Goal: Transaction & Acquisition: Obtain resource

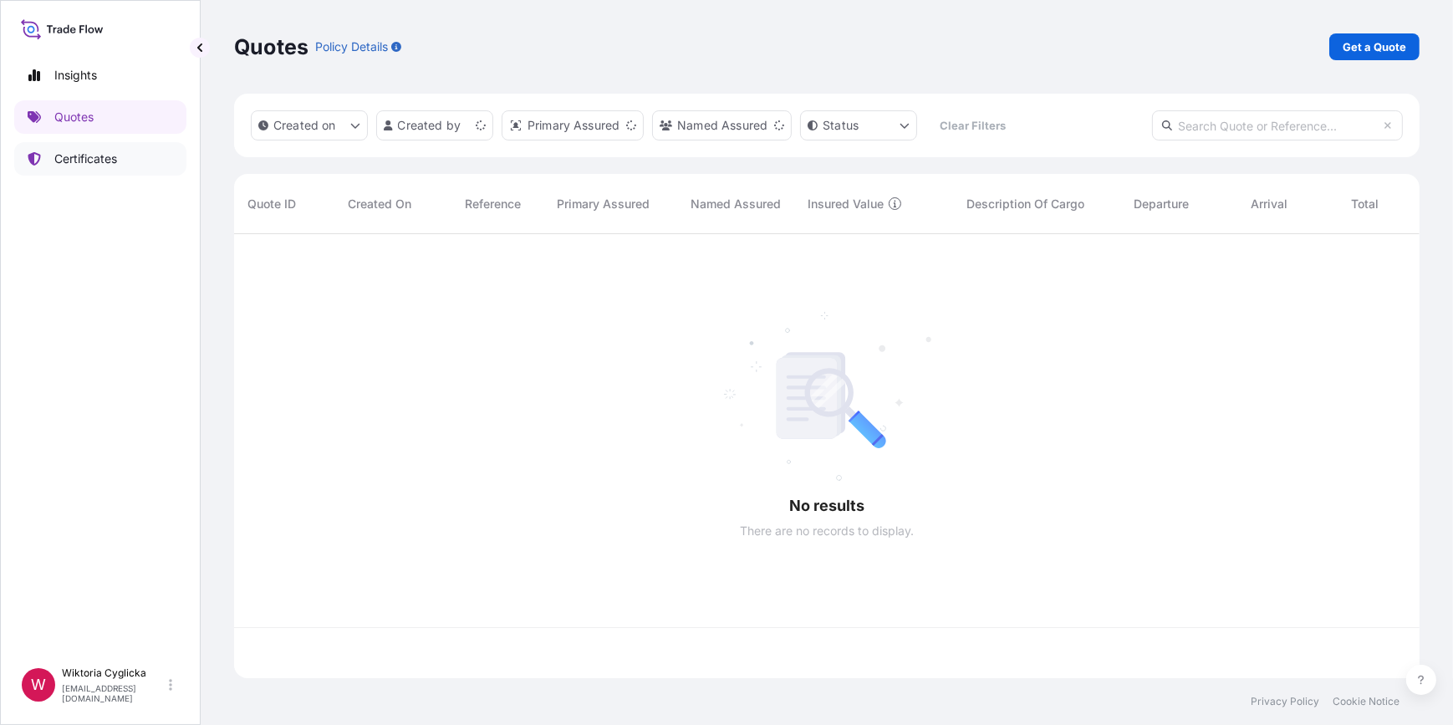
scroll to position [441, 1173]
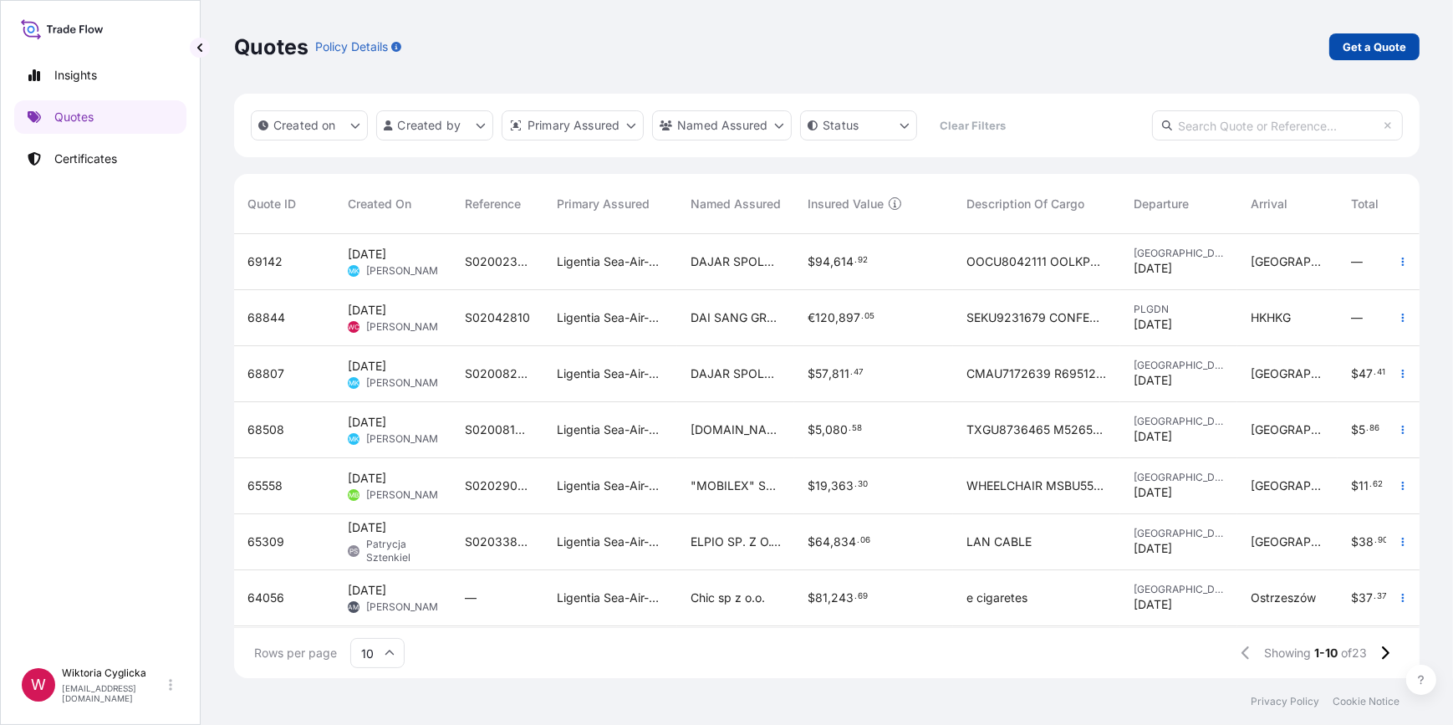
click at [1357, 53] on p "Get a Quote" at bounding box center [1374, 46] width 64 height 17
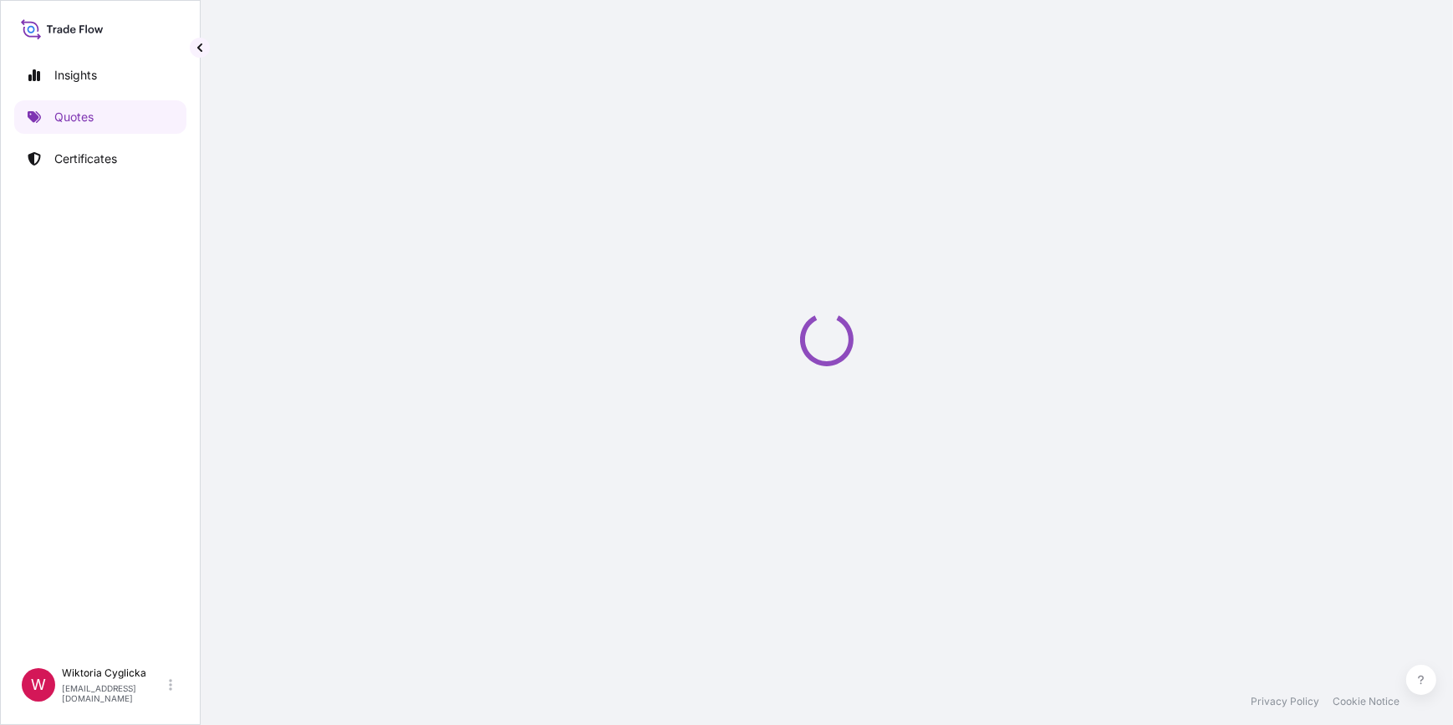
select select "Road / [GEOGRAPHIC_DATA]"
select select "Sea"
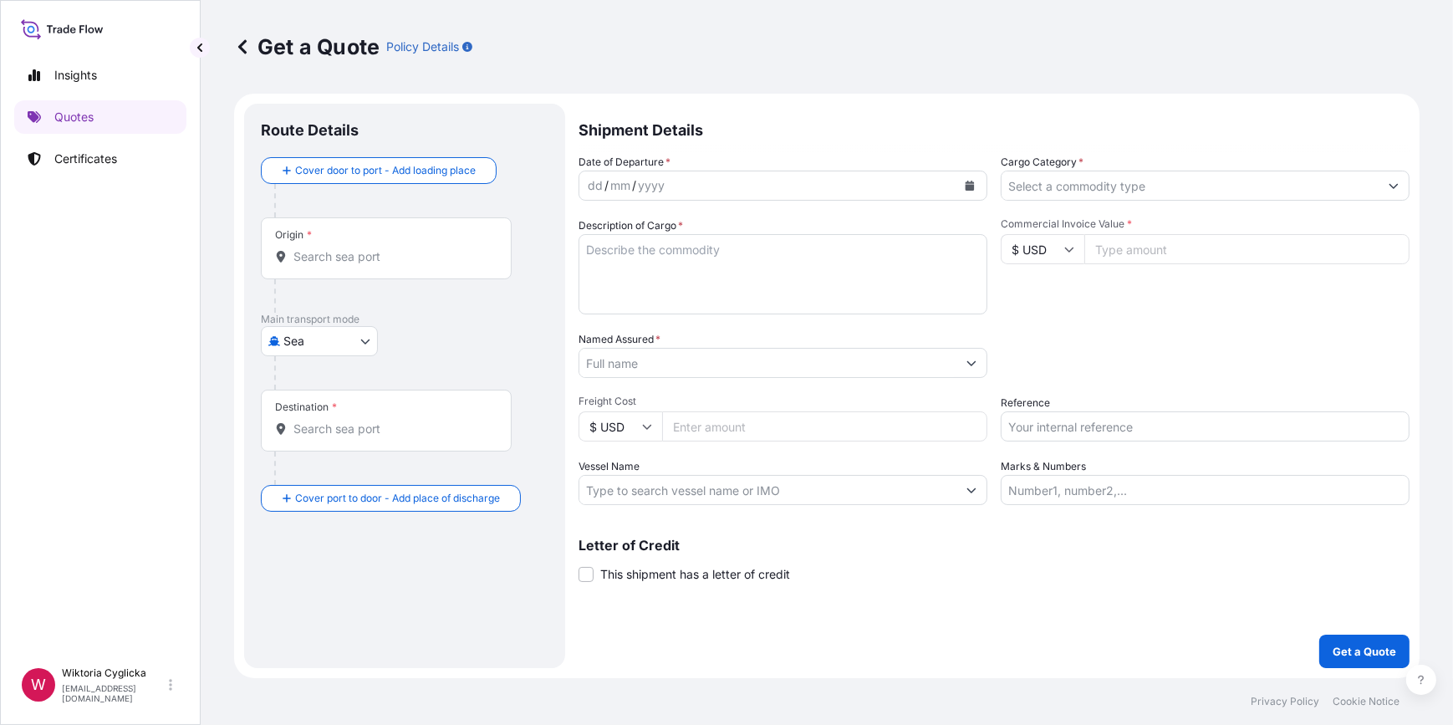
click at [1075, 199] on input "Cargo Category *" at bounding box center [1189, 186] width 377 height 30
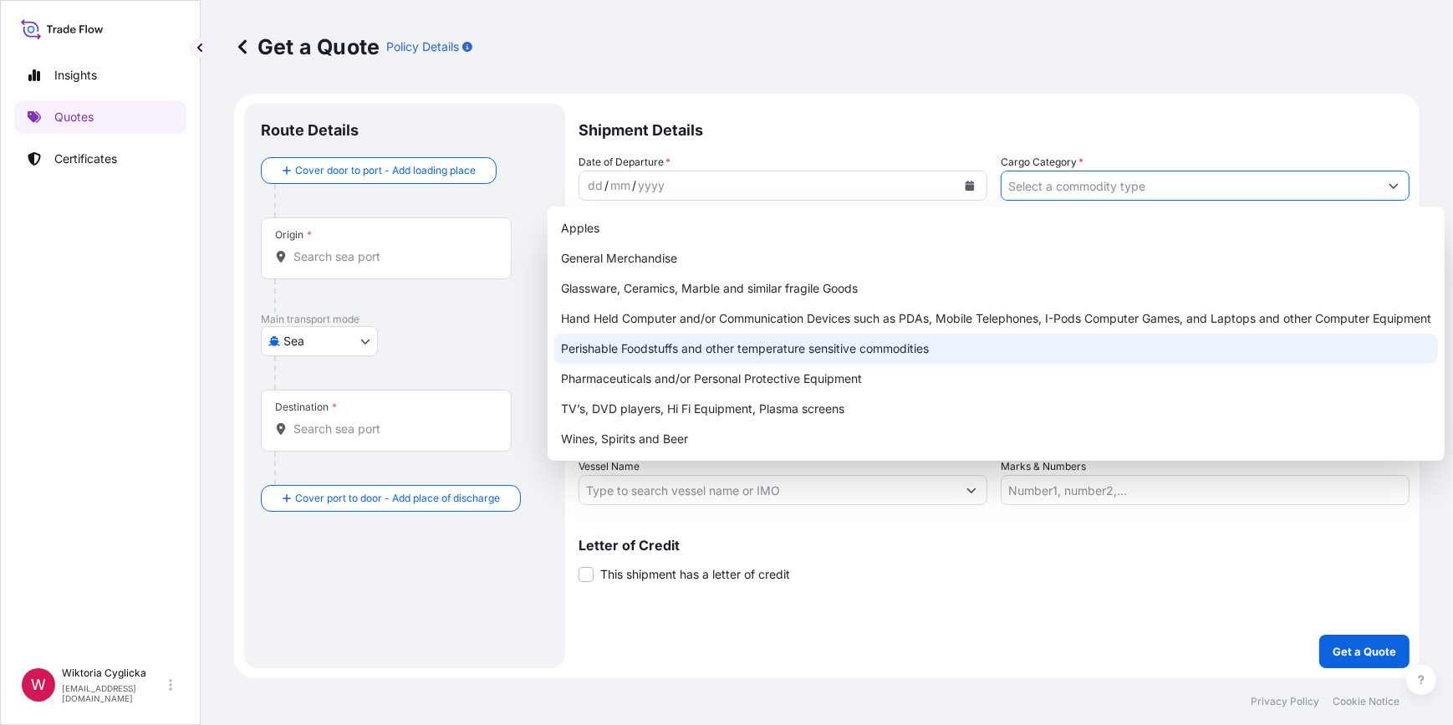
click at [795, 352] on div "Perishable Foodstuffs and other temperature sensitive commodities" at bounding box center [995, 348] width 883 height 30
type input "Perishable Foodstuffs and other temperature sensitive commodities"
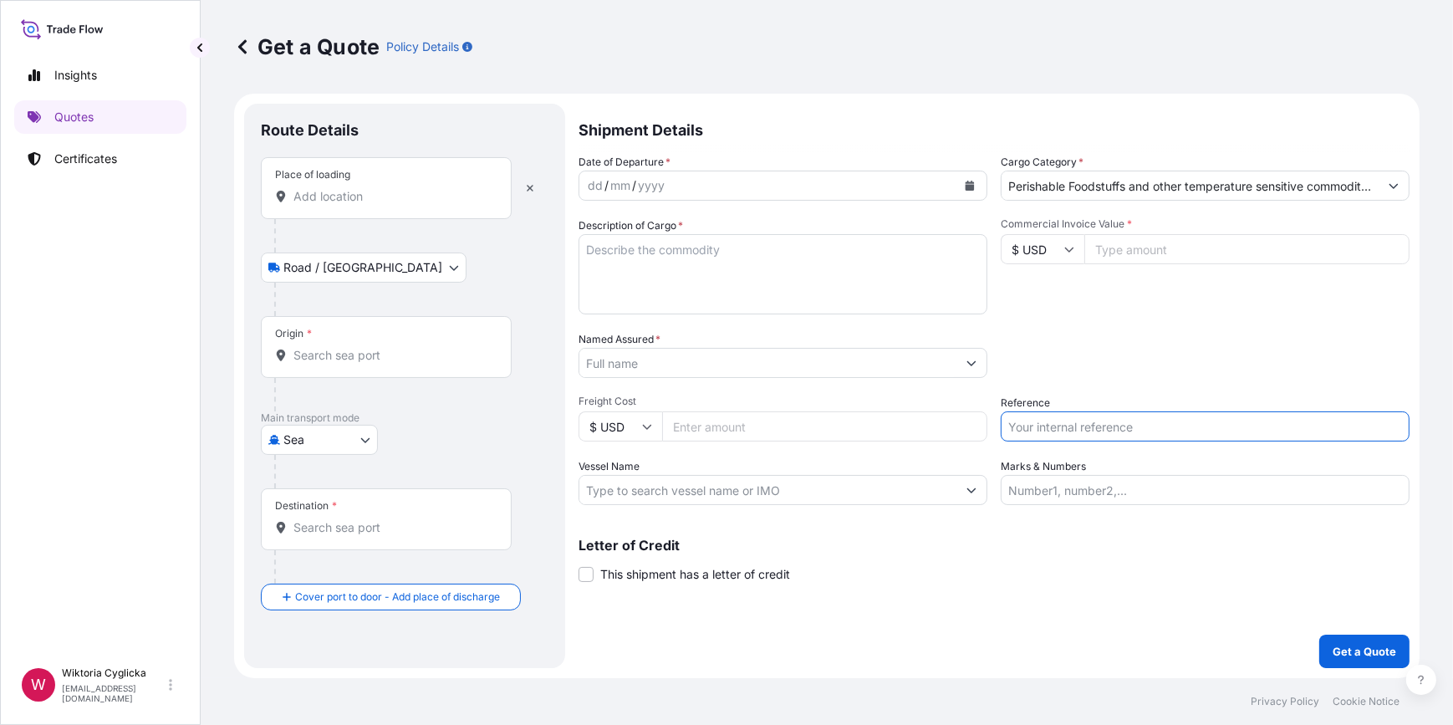
click at [1078, 425] on input "Reference" at bounding box center [1204, 426] width 409 height 30
paste input "S02047110"
type input "S02047110"
click at [426, 206] on div "Place of loading" at bounding box center [386, 188] width 251 height 62
click at [426, 205] on input "Place of loading" at bounding box center [391, 196] width 197 height 17
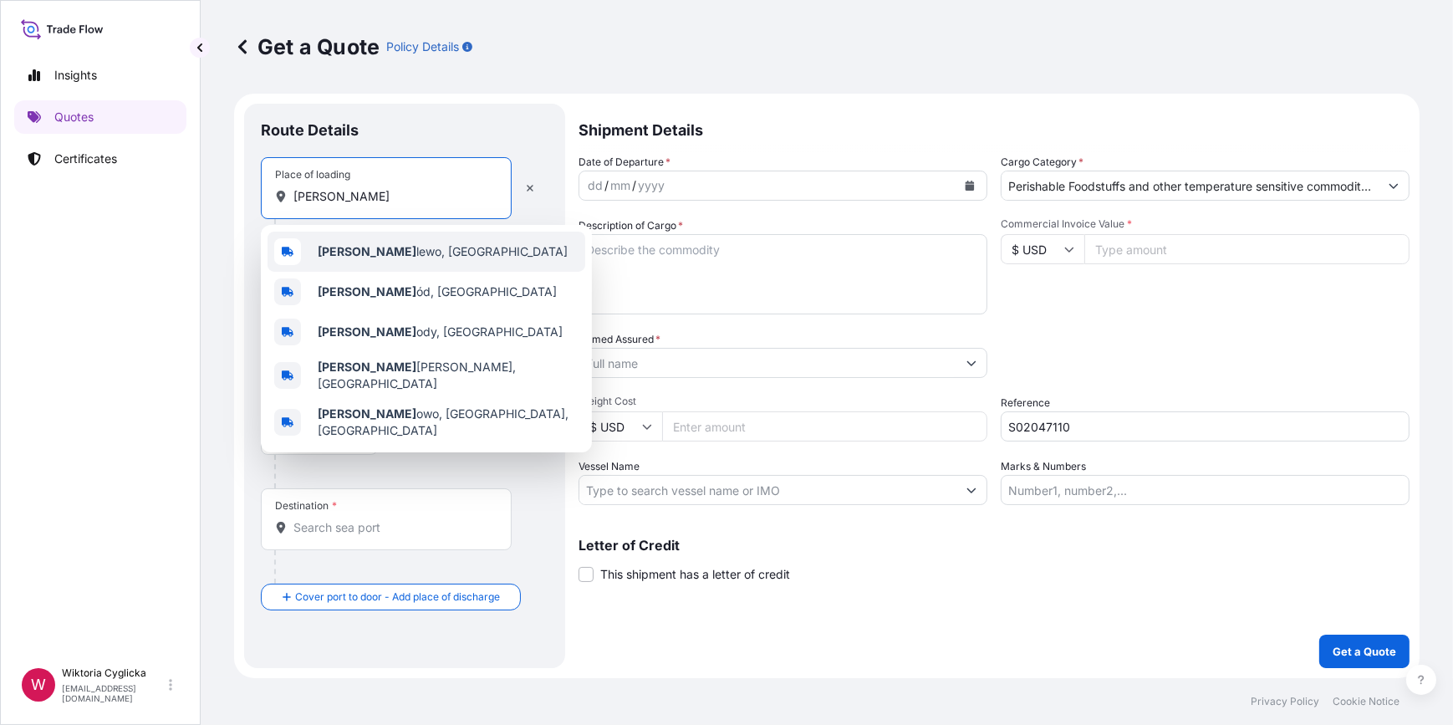
click at [402, 243] on span "[PERSON_NAME] lewo, [GEOGRAPHIC_DATA]" at bounding box center [443, 251] width 250 height 17
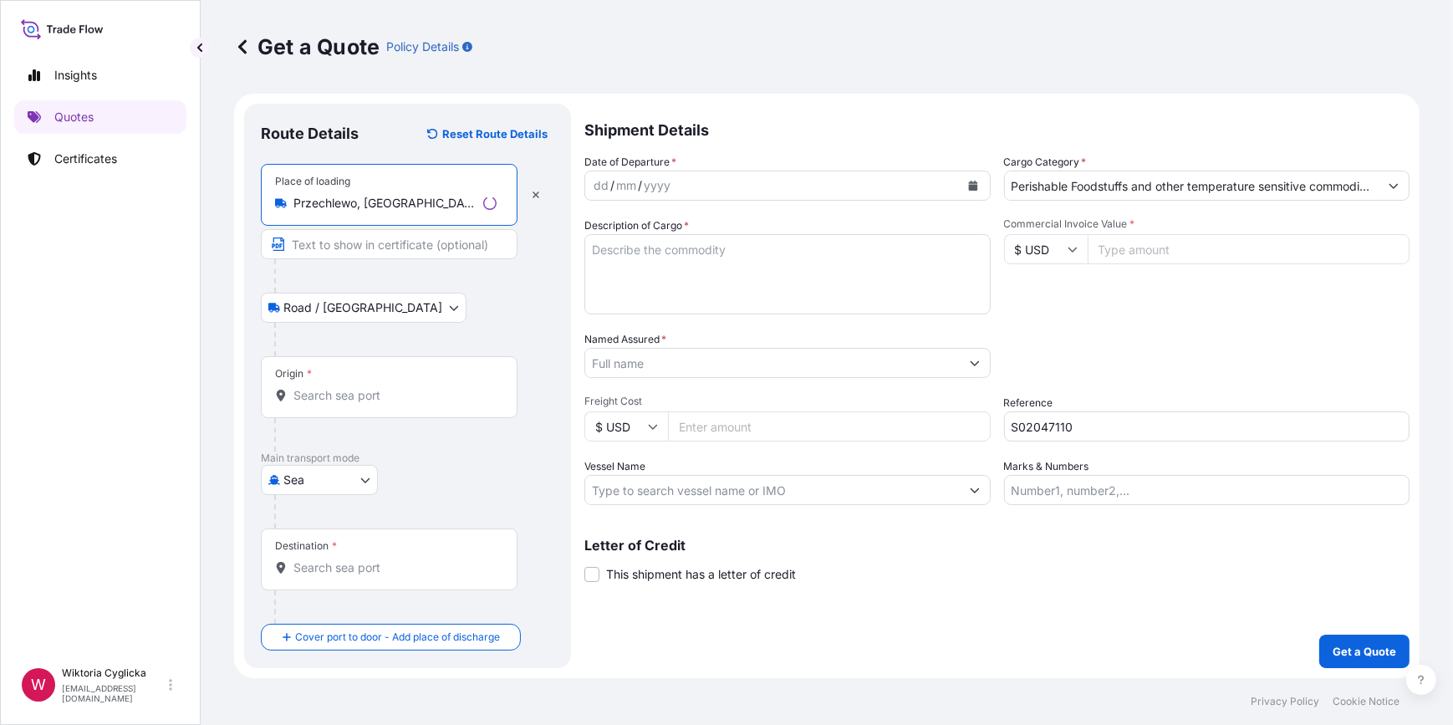
type input "Przechlewo, [GEOGRAPHIC_DATA]"
click at [326, 384] on div "Origin *" at bounding box center [386, 387] width 251 height 62
click at [326, 387] on input "Origin *" at bounding box center [391, 395] width 197 height 17
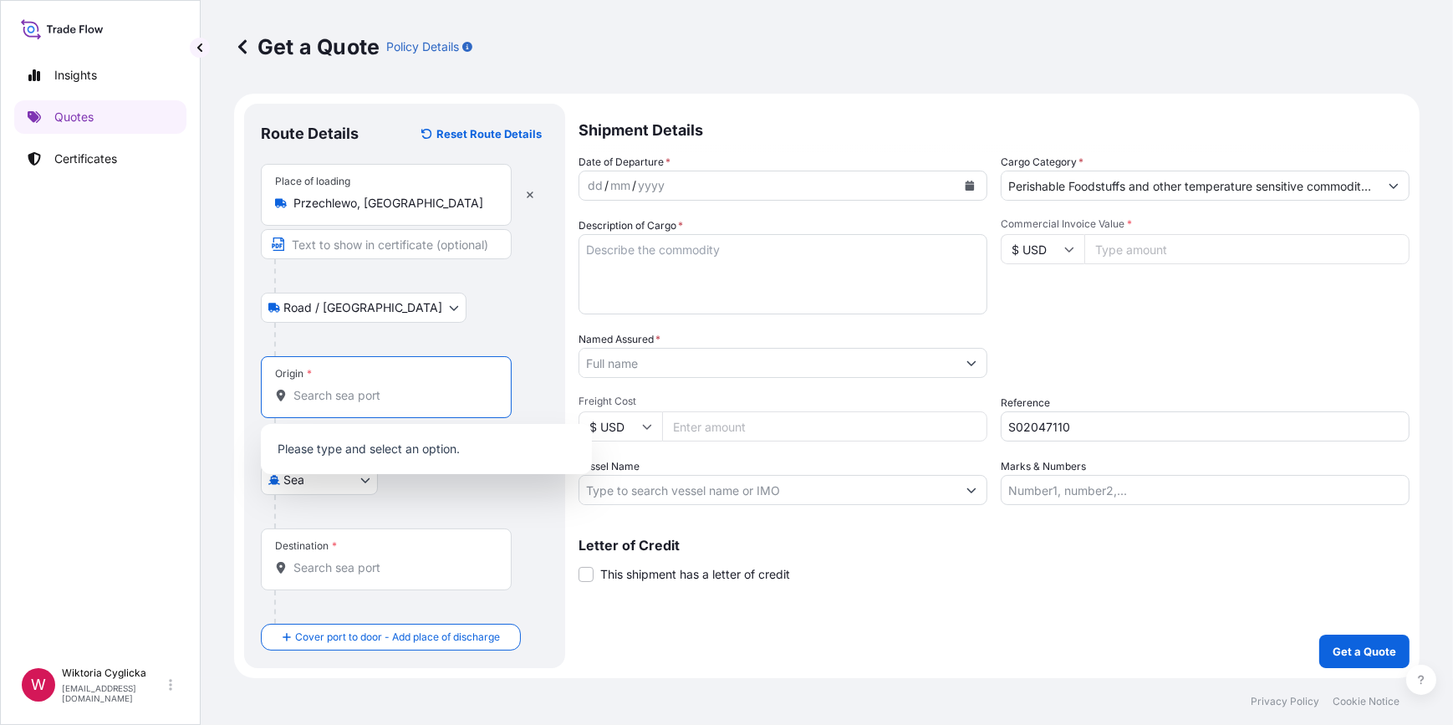
paste input "GDYNIA,"
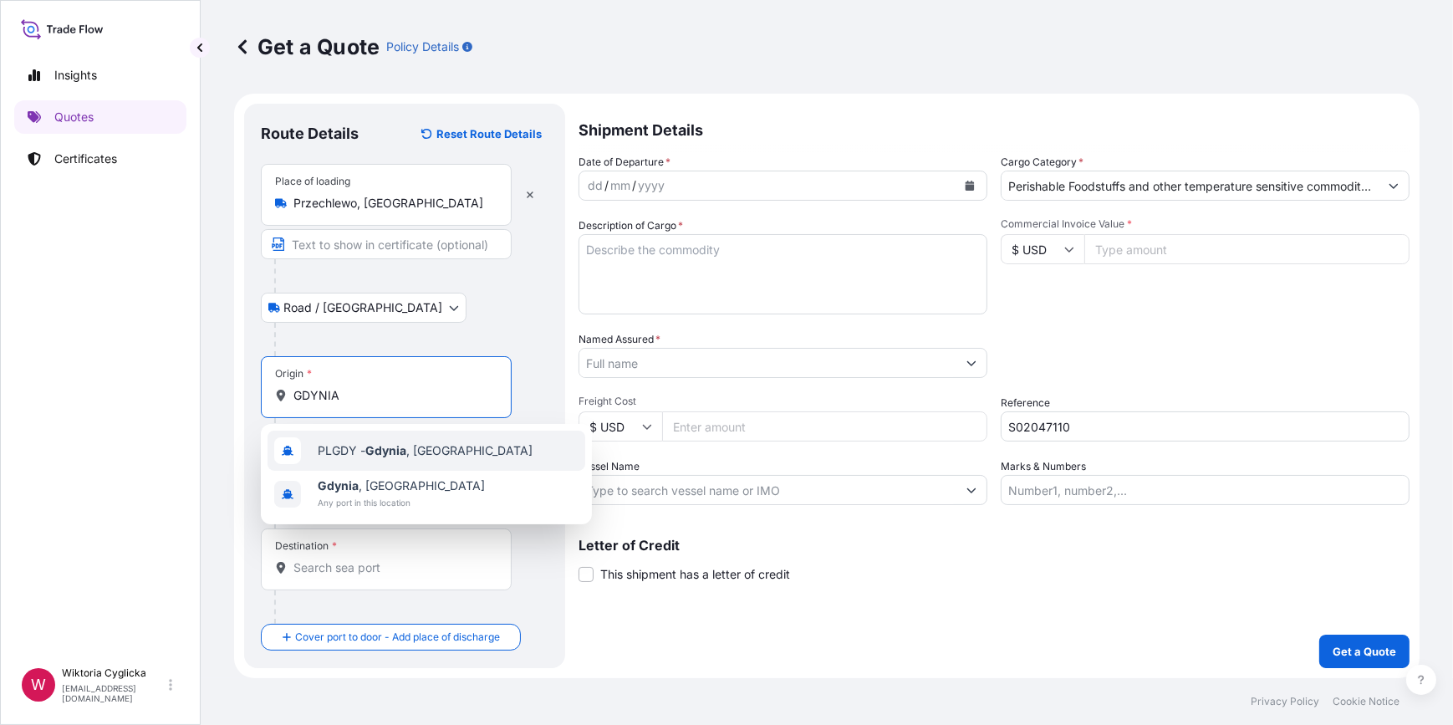
click at [356, 439] on div "PLGDY - [GEOGRAPHIC_DATA] , [GEOGRAPHIC_DATA]" at bounding box center [426, 450] width 318 height 40
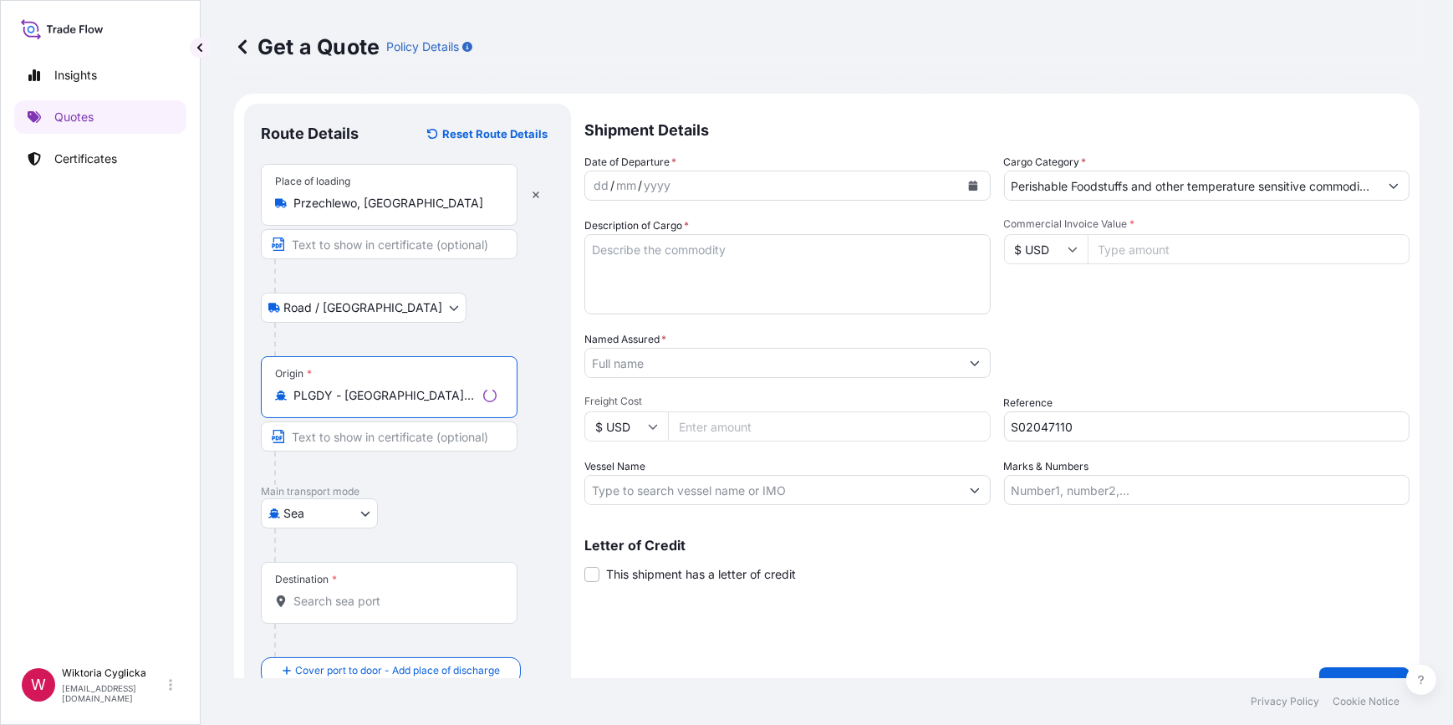
type input "PLGDY - [GEOGRAPHIC_DATA], [GEOGRAPHIC_DATA]"
click at [335, 603] on input "Destination *" at bounding box center [391, 601] width 197 height 17
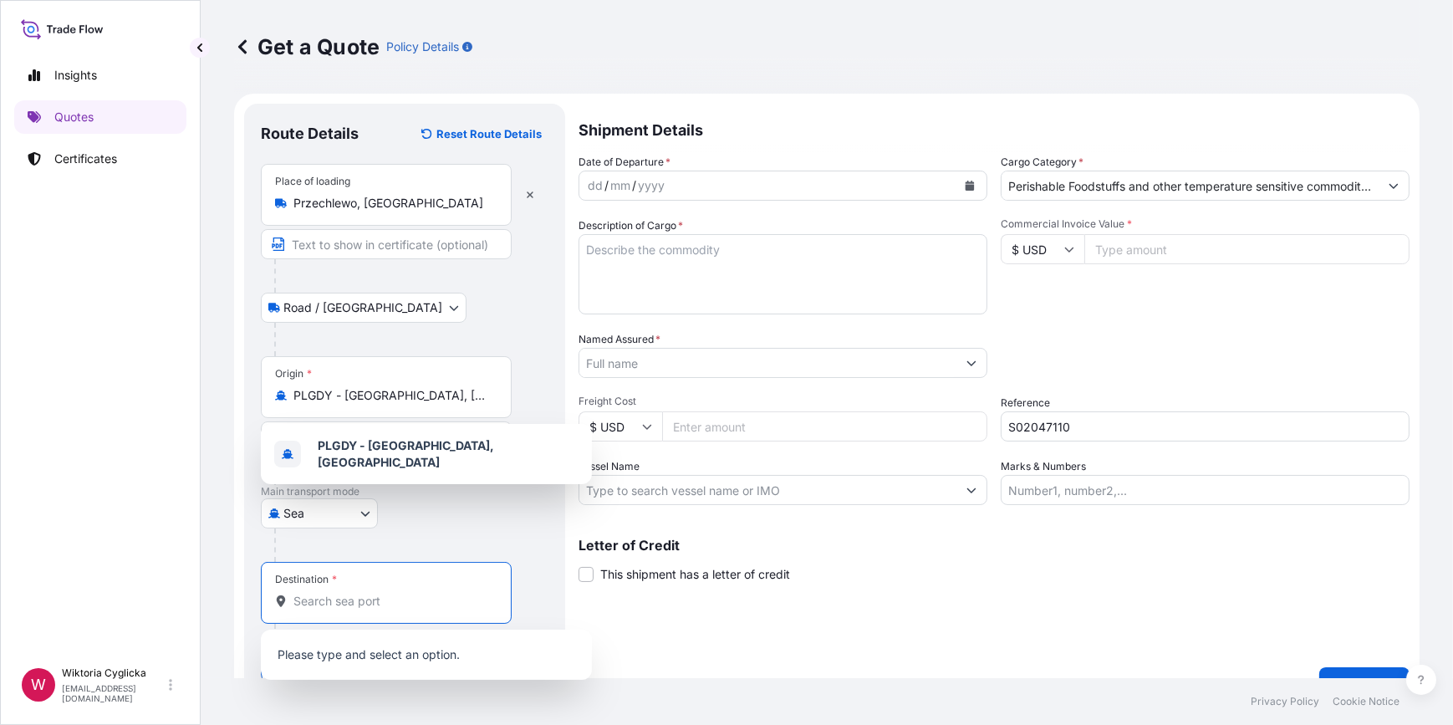
paste input "[GEOGRAPHIC_DATA],"
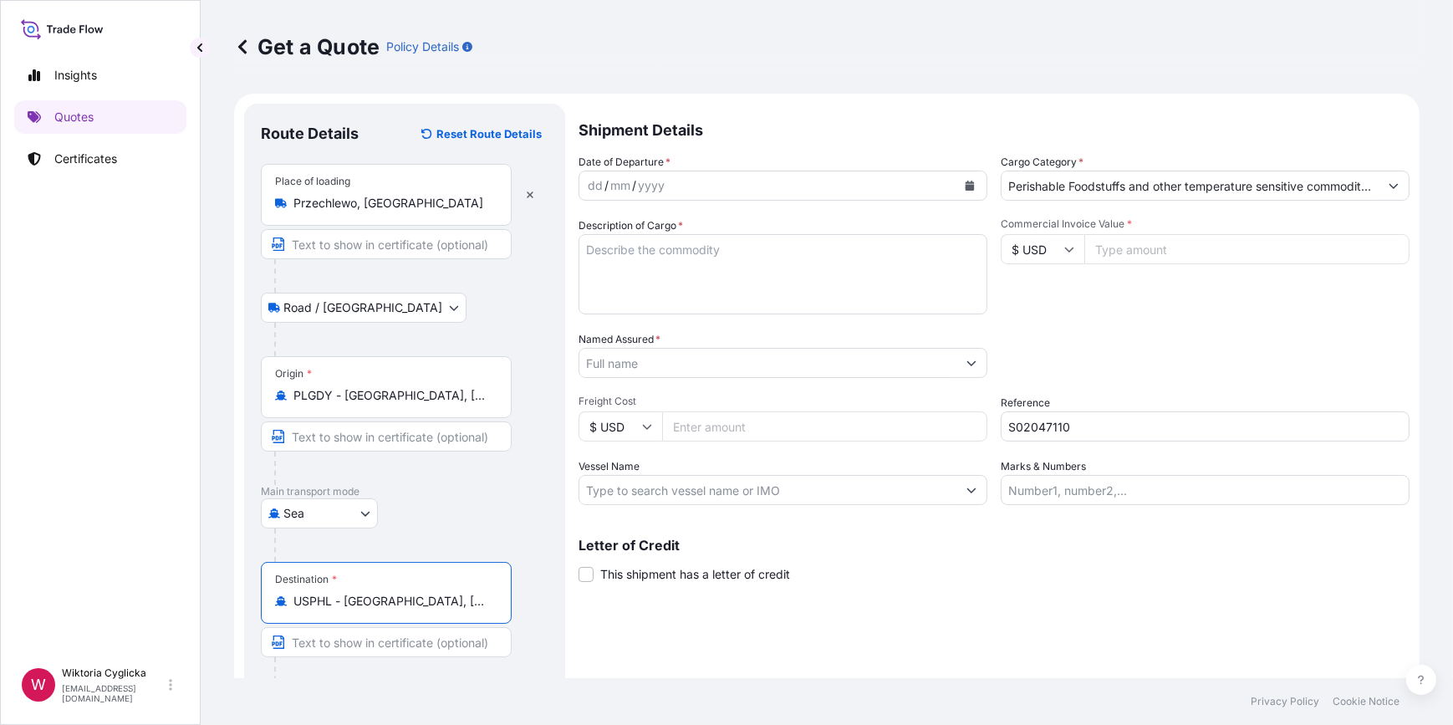
type input "USPHL - [GEOGRAPHIC_DATA], [GEOGRAPHIC_DATA]"
click at [725, 271] on textarea "Description of Cargo *" at bounding box center [782, 274] width 409 height 80
click at [968, 190] on icon "Calendar" at bounding box center [969, 186] width 9 height 10
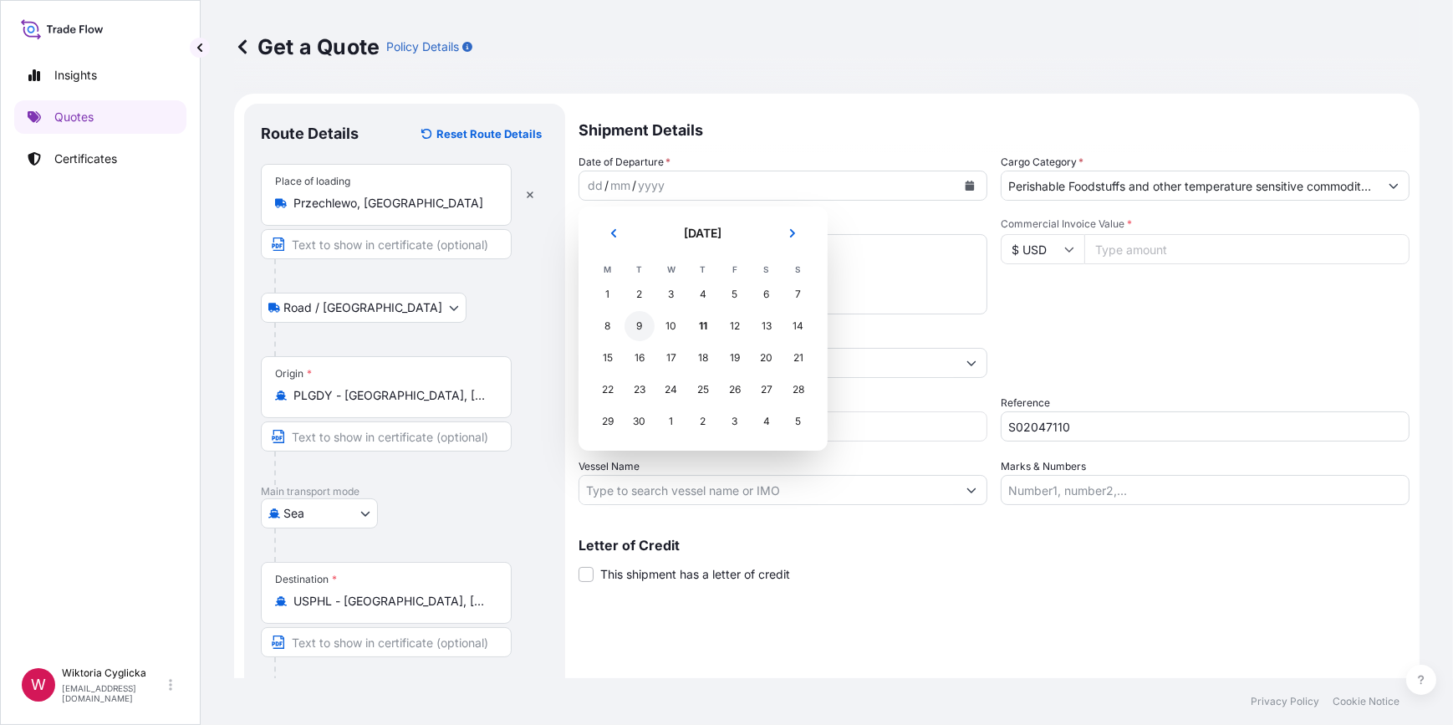
click at [644, 325] on div "9" at bounding box center [639, 326] width 30 height 30
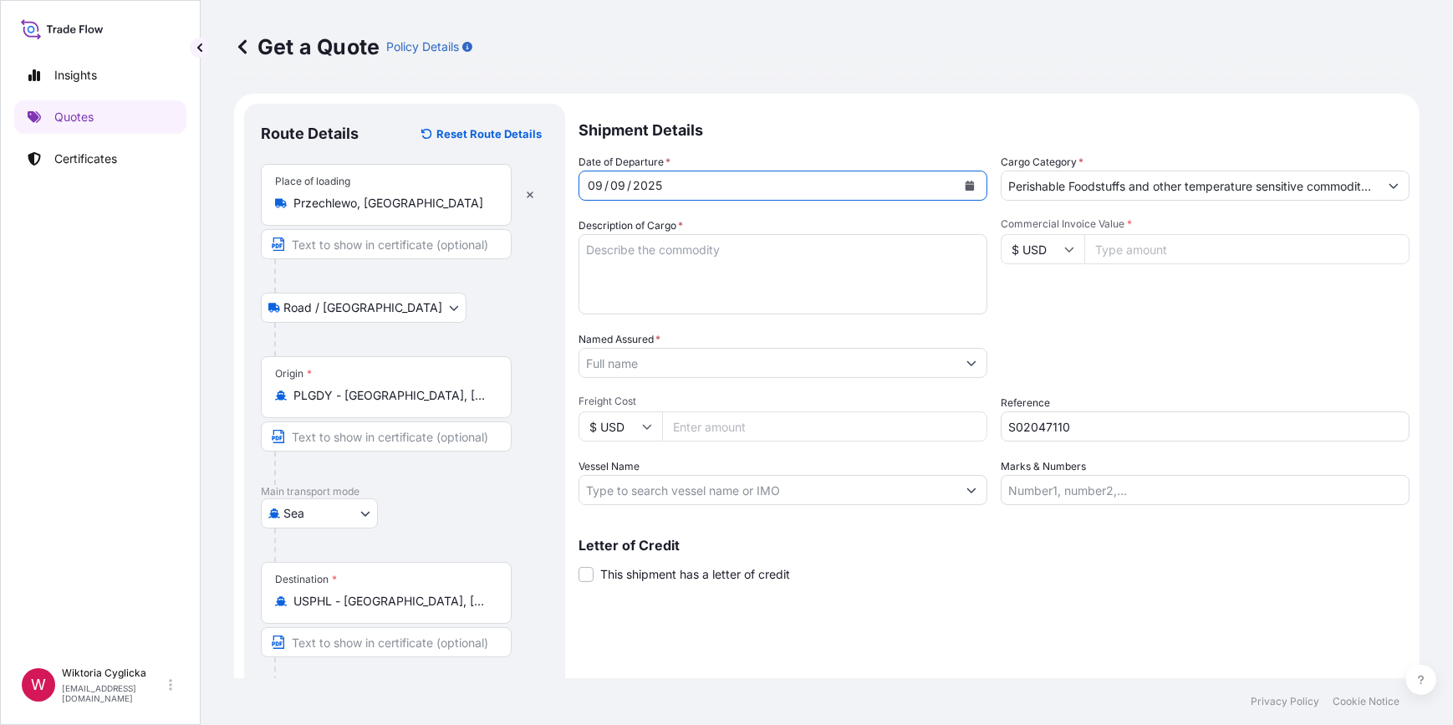
click at [726, 255] on textarea "Description of Cargo *" at bounding box center [782, 274] width 409 height 80
click at [747, 258] on textarea "Description of Cargo *" at bounding box center [782, 274] width 409 height 80
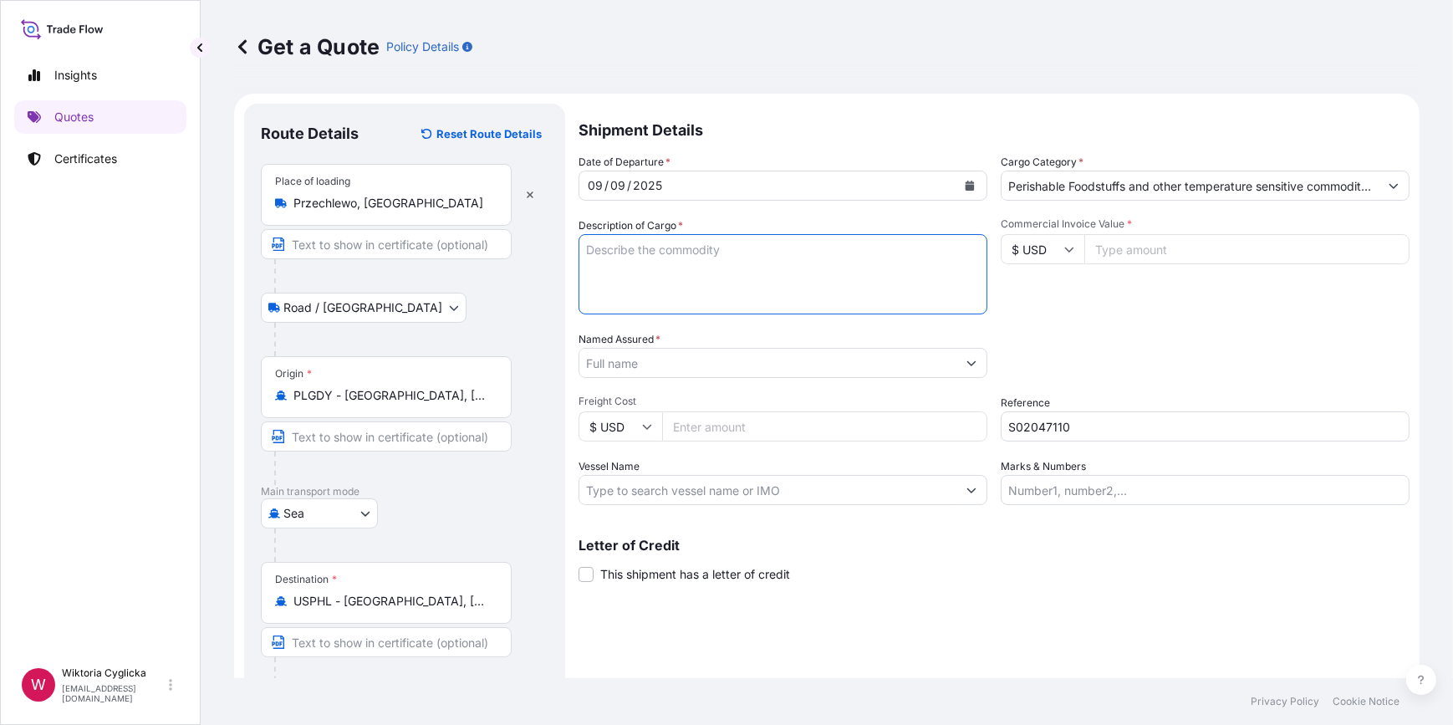
paste textarea "HLXU8791050"
click at [1058, 298] on div "Commercial Invoice Value * $ USD" at bounding box center [1204, 265] width 409 height 97
click at [739, 249] on textarea "HLXU8791050" at bounding box center [782, 274] width 409 height 80
paste textarea "PORK BELLY BONELESS NET WEIGHT: 23479,89 KGS HS CODE: 020329 PO REFERENCE: 2116…"
click at [726, 263] on textarea "HLXU8791050 PORK BELLY BONELESS NET WEIGHT: 23479,89 KGS HS CODE: 020329 PO REF…" at bounding box center [782, 274] width 409 height 80
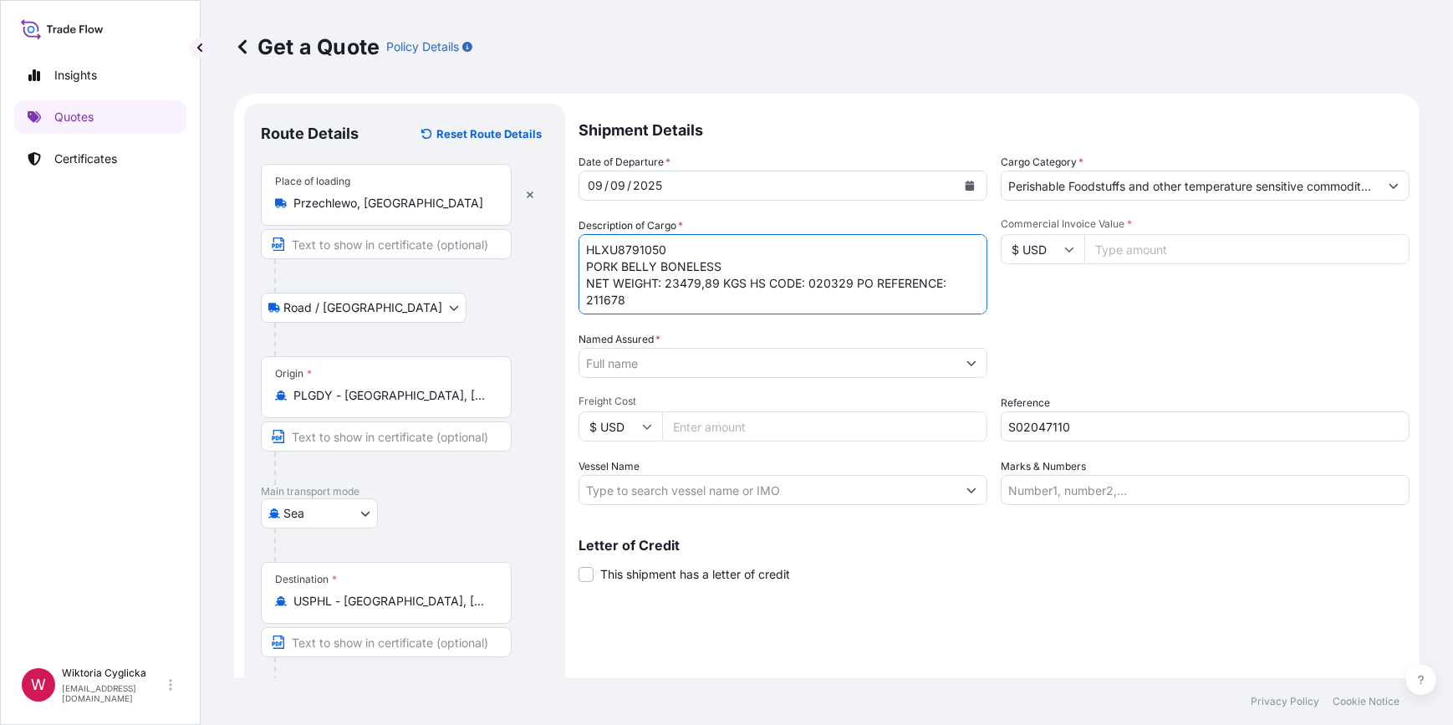
click at [743, 284] on textarea "HLXU8791050 PORK BELLY BONELESS NET WEIGHT: 23479,89 KGS HS CODE: 020329 PO REF…" at bounding box center [782, 274] width 409 height 80
click at [748, 286] on textarea "HLXU8791050 PORK BELLY BONELESS NET WEIGHT: 23479,89 KGS HS CODE: 020329 PO REF…" at bounding box center [782, 274] width 409 height 80
click at [694, 297] on textarea "HLXU8791050 PORK BELLY BONELESS NET WEIGHT: 23479,89 KGS HS CODE: 020329 PO REF…" at bounding box center [782, 274] width 409 height 80
click at [785, 301] on textarea "HLXU8791050 PORK BELLY BONELESS NET WEIGHT: 23479,89 KGS HS CODE: 020329 PO REF…" at bounding box center [782, 274] width 409 height 80
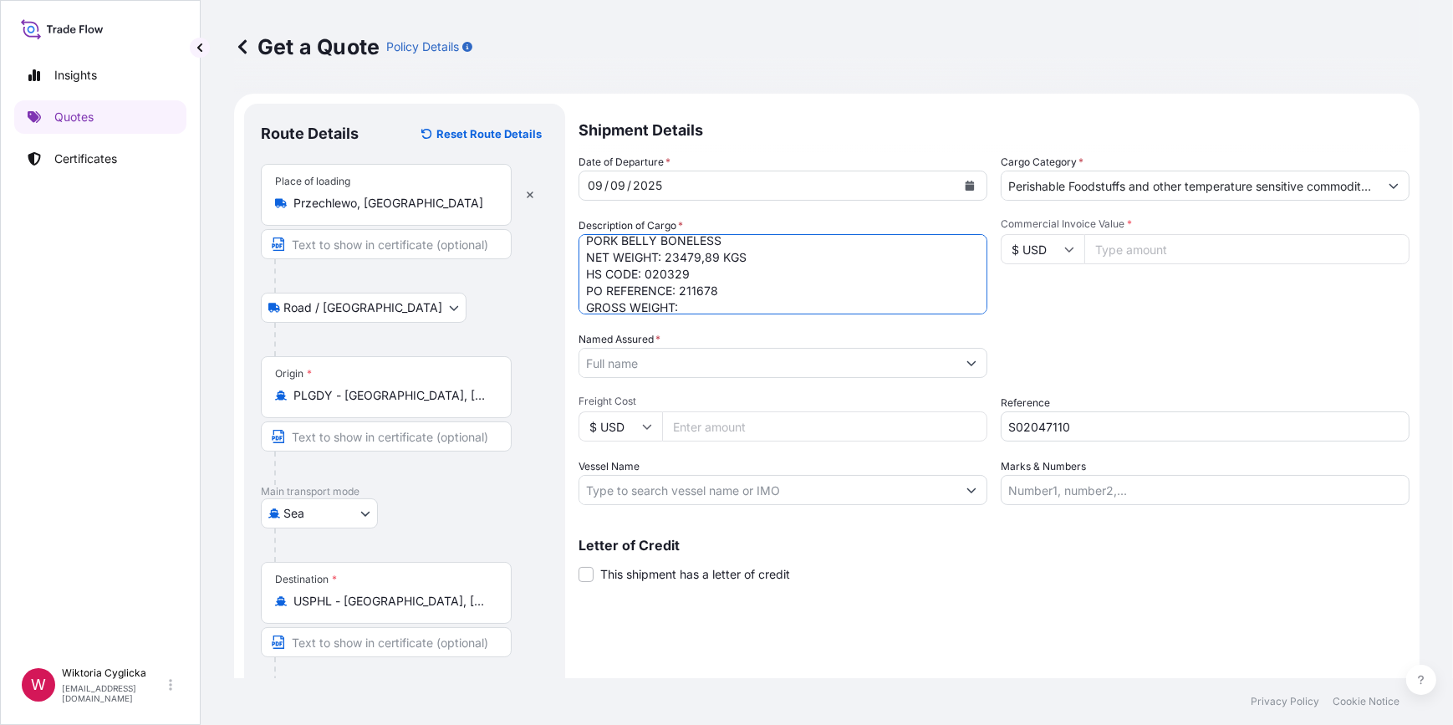
click at [713, 303] on textarea "HLXU8791050 PORK BELLY BONELESS NET WEIGHT: 23479,89 KGS HS CODE: 020329 PO REF…" at bounding box center [782, 274] width 409 height 80
paste textarea "24260.00"
click at [643, 309] on textarea "HLXU8791050 PORK BELLY BONELESS NET WEIGHT: 23479,89 KGS HS CODE: 020329 PO REF…" at bounding box center [782, 274] width 409 height 80
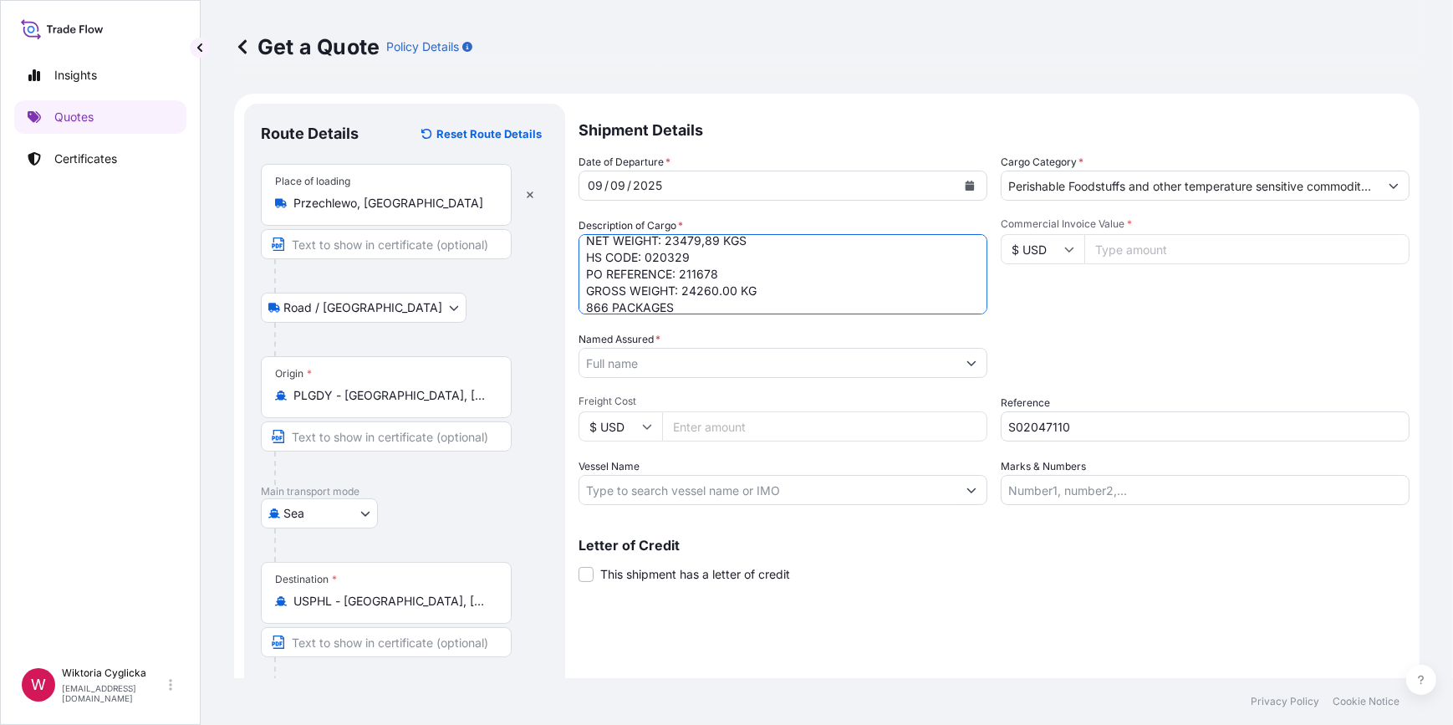
type textarea "HLXU8791050 PORK BELLY BONELESS NET WEIGHT: 23479,89 KGS HS CODE: 020329 PO REF…"
click at [1189, 339] on div "Packing Category Type to search a container mode Please select a primary mode o…" at bounding box center [1204, 354] width 409 height 47
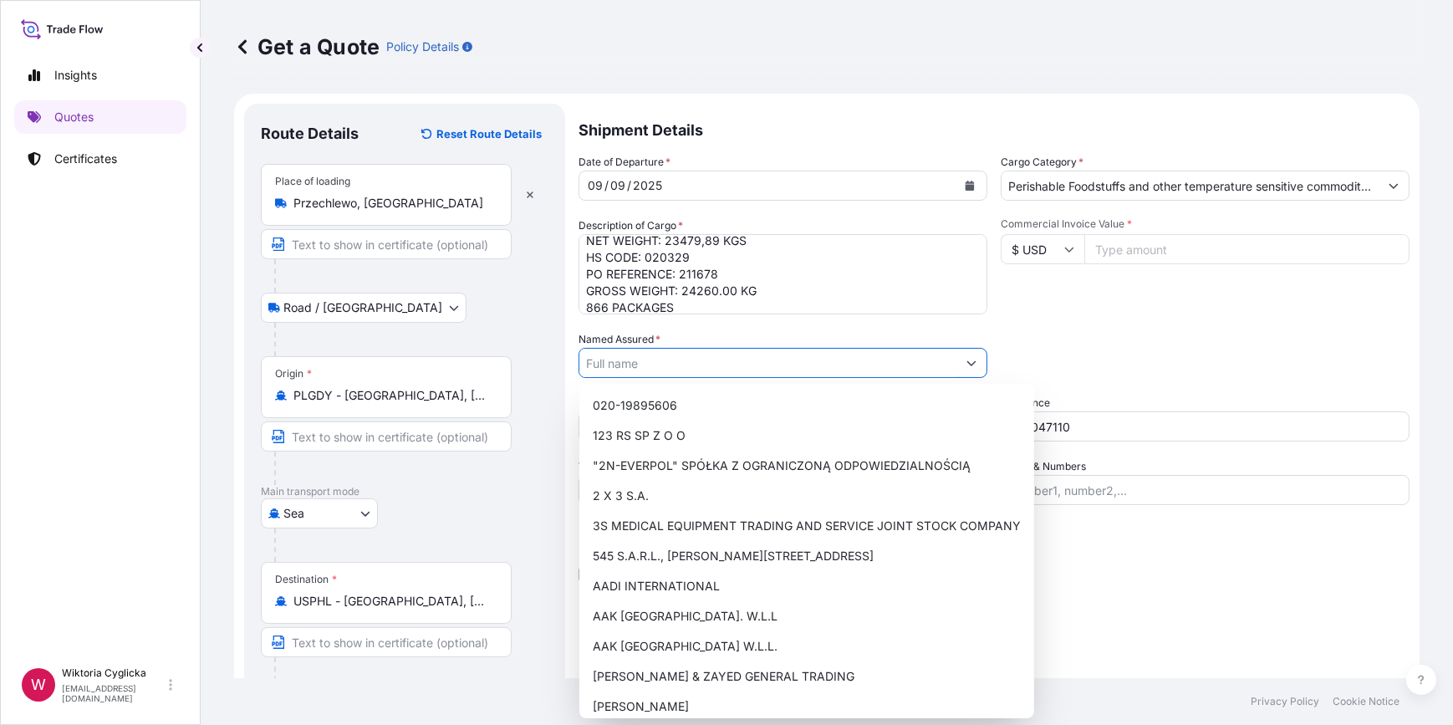
click at [658, 365] on input "Named Assured *" at bounding box center [767, 363] width 377 height 30
paste input "Sure Good Foods Ltd."
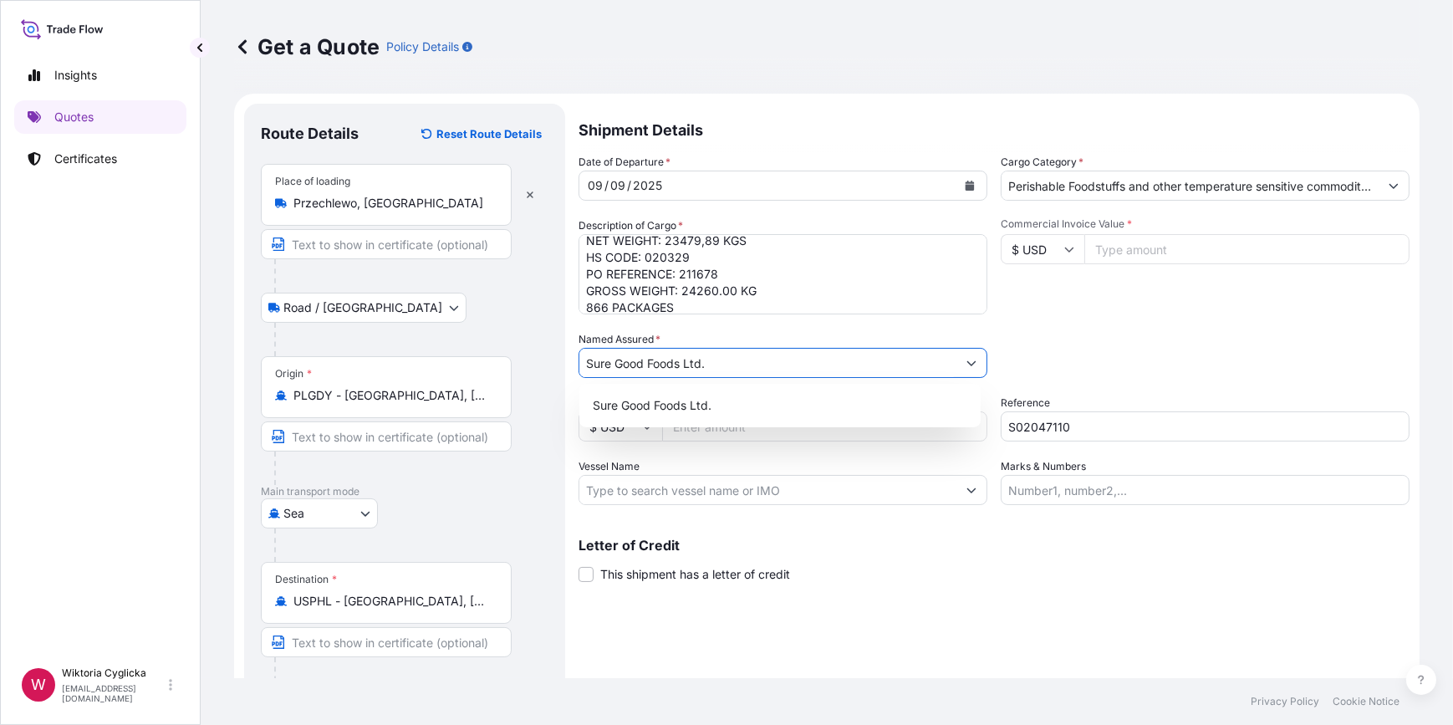
click at [673, 408] on span "Sure Good Foods Ltd." at bounding box center [652, 405] width 119 height 17
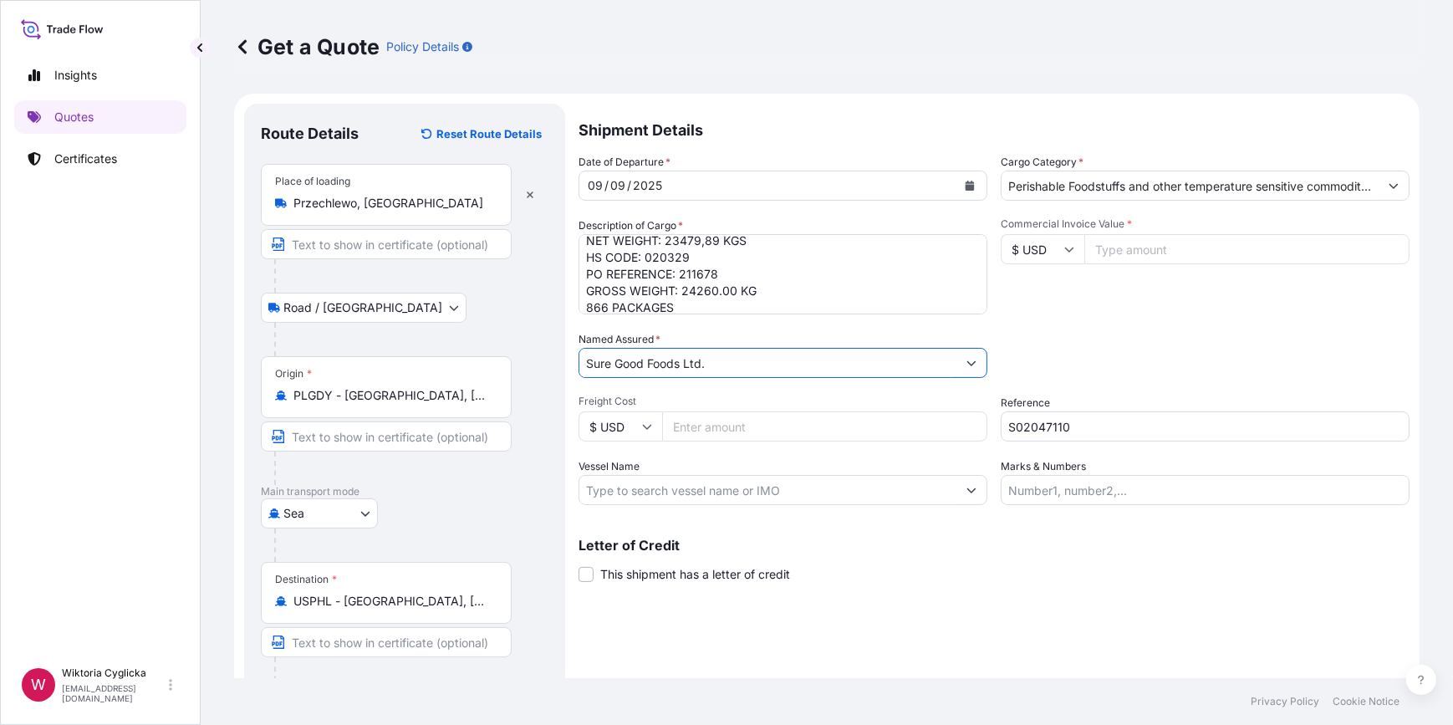
type input "Sure Good Foods Ltd."
click at [1072, 315] on div "Date of Departure * [DATE] Cargo Category * Perishable Foodstuffs and other tem…" at bounding box center [993, 329] width 831 height 351
click at [1112, 242] on input "Commercial Invoice Value *" at bounding box center [1246, 249] width 325 height 30
click at [1151, 252] on input "Commercial Invoice Value *" at bounding box center [1246, 249] width 325 height 30
type input "93919.56"
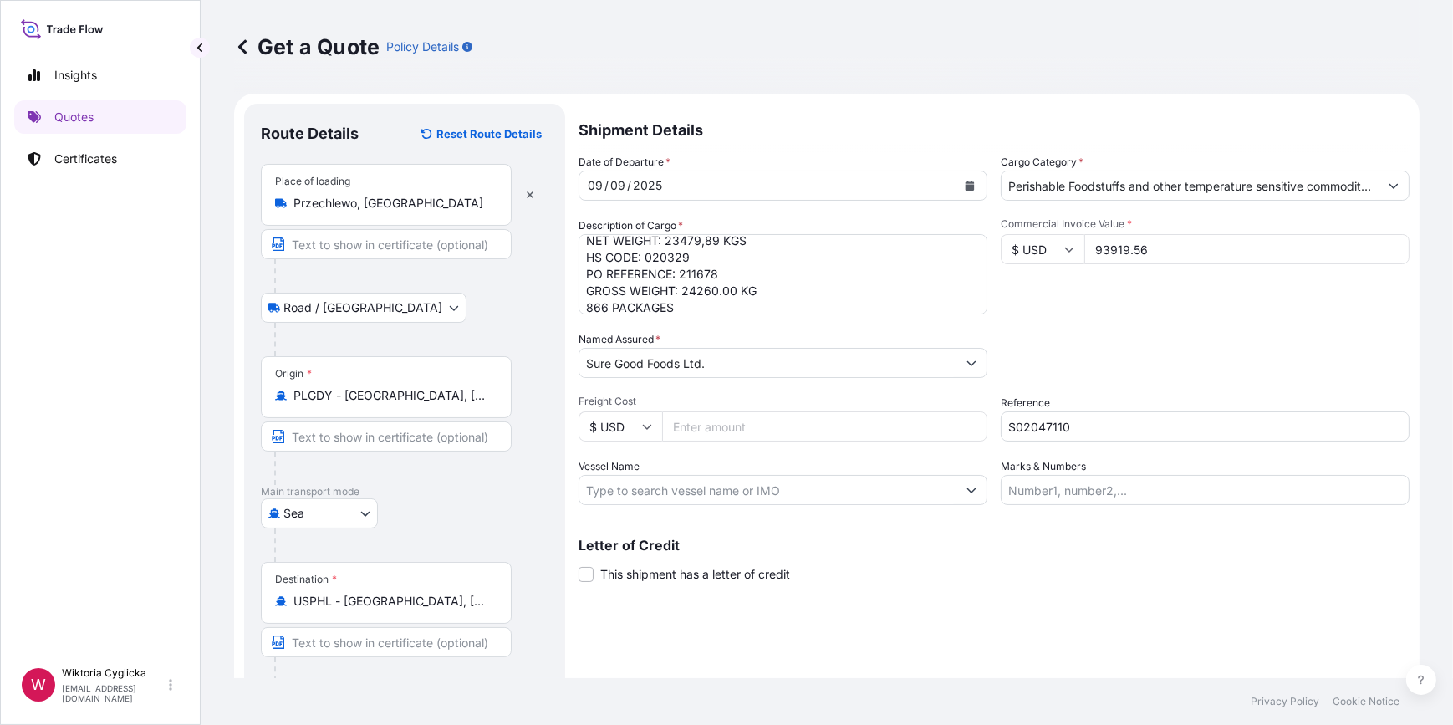
click at [1173, 315] on div "Date of Departure * [DATE] Cargo Category * Perishable Foodstuffs and other tem…" at bounding box center [993, 329] width 831 height 351
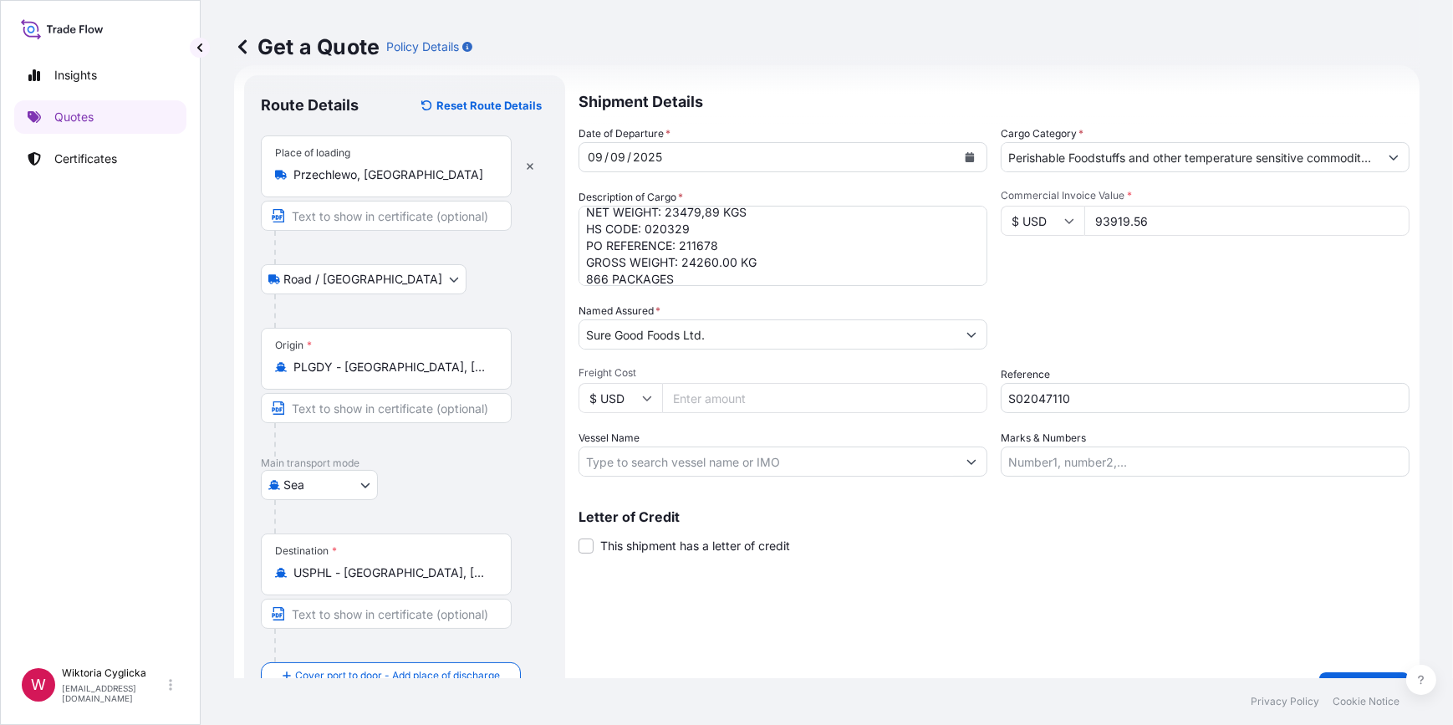
scroll to position [65, 0]
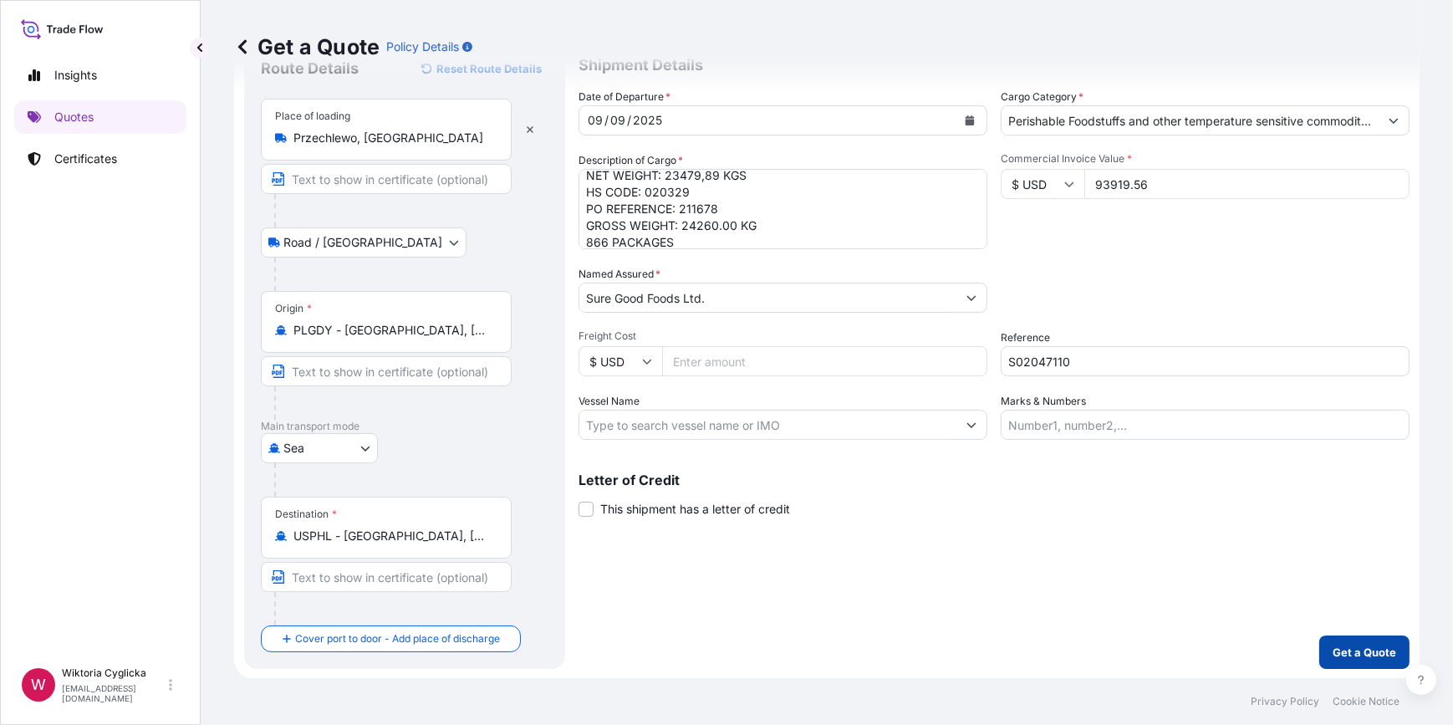
click at [1363, 654] on p "Get a Quote" at bounding box center [1364, 652] width 64 height 17
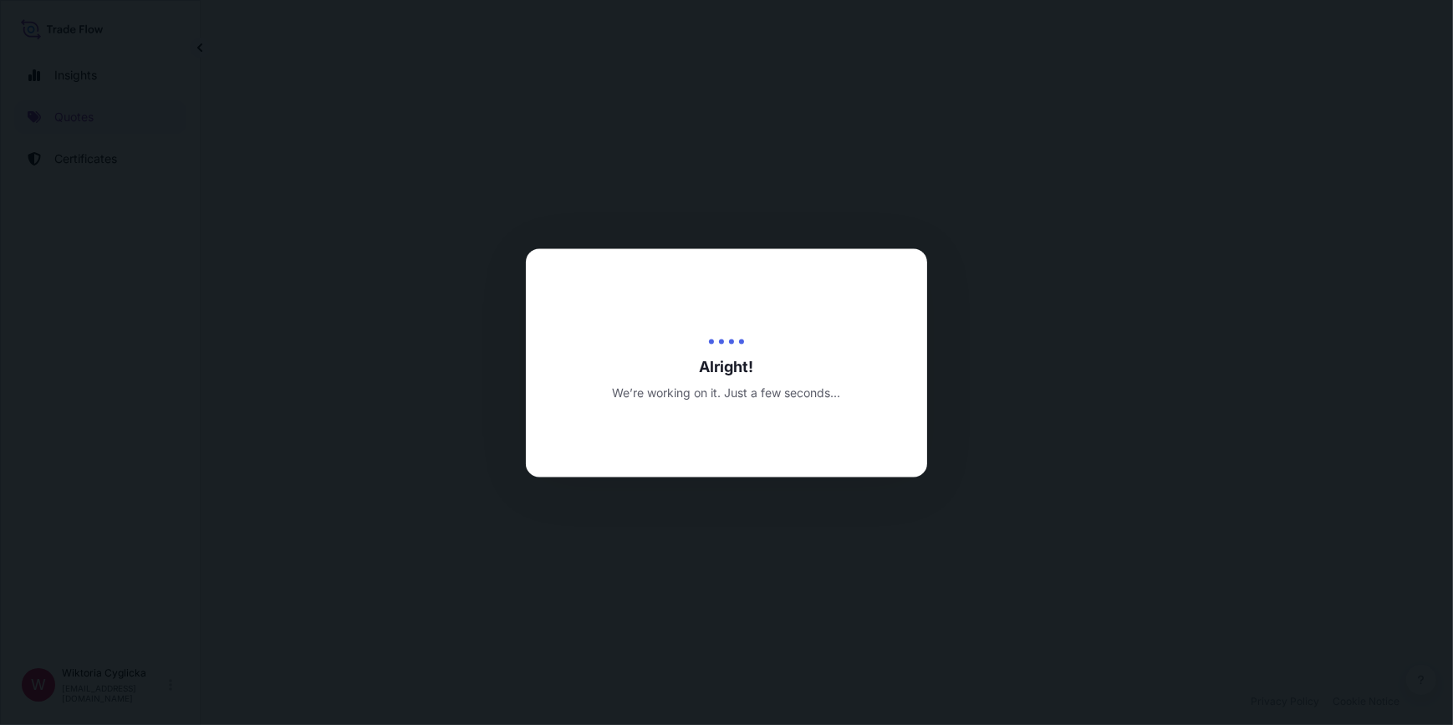
select select "Road / [GEOGRAPHIC_DATA]"
select select "Sea"
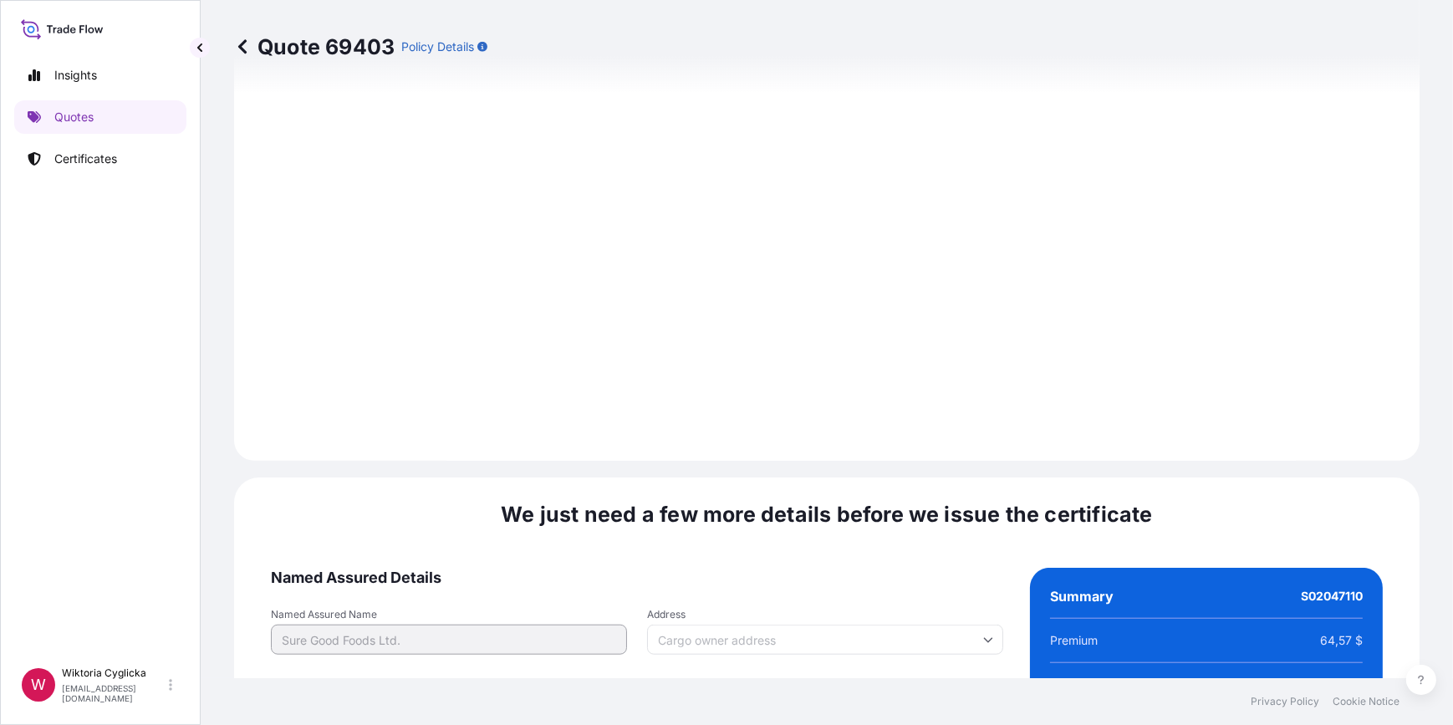
scroll to position [2087, 0]
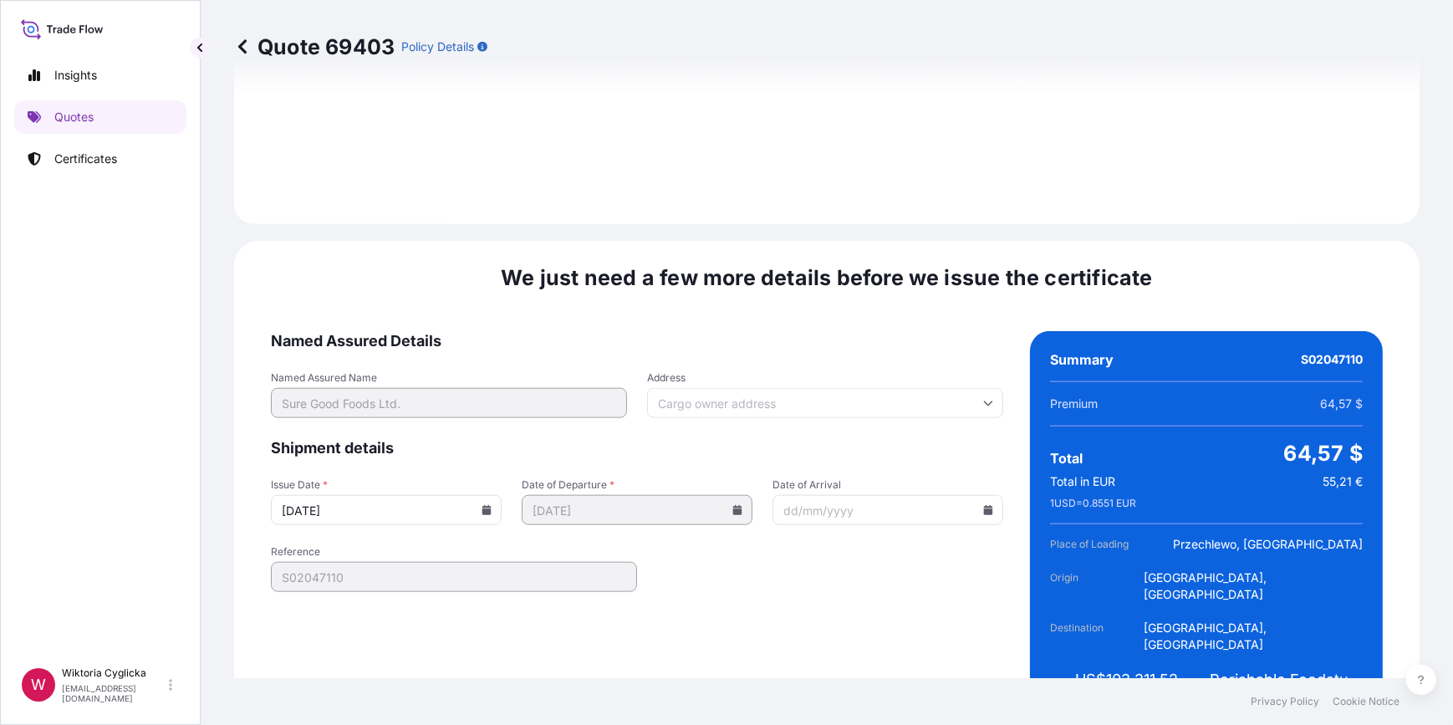
click at [482, 505] on icon at bounding box center [486, 510] width 9 height 10
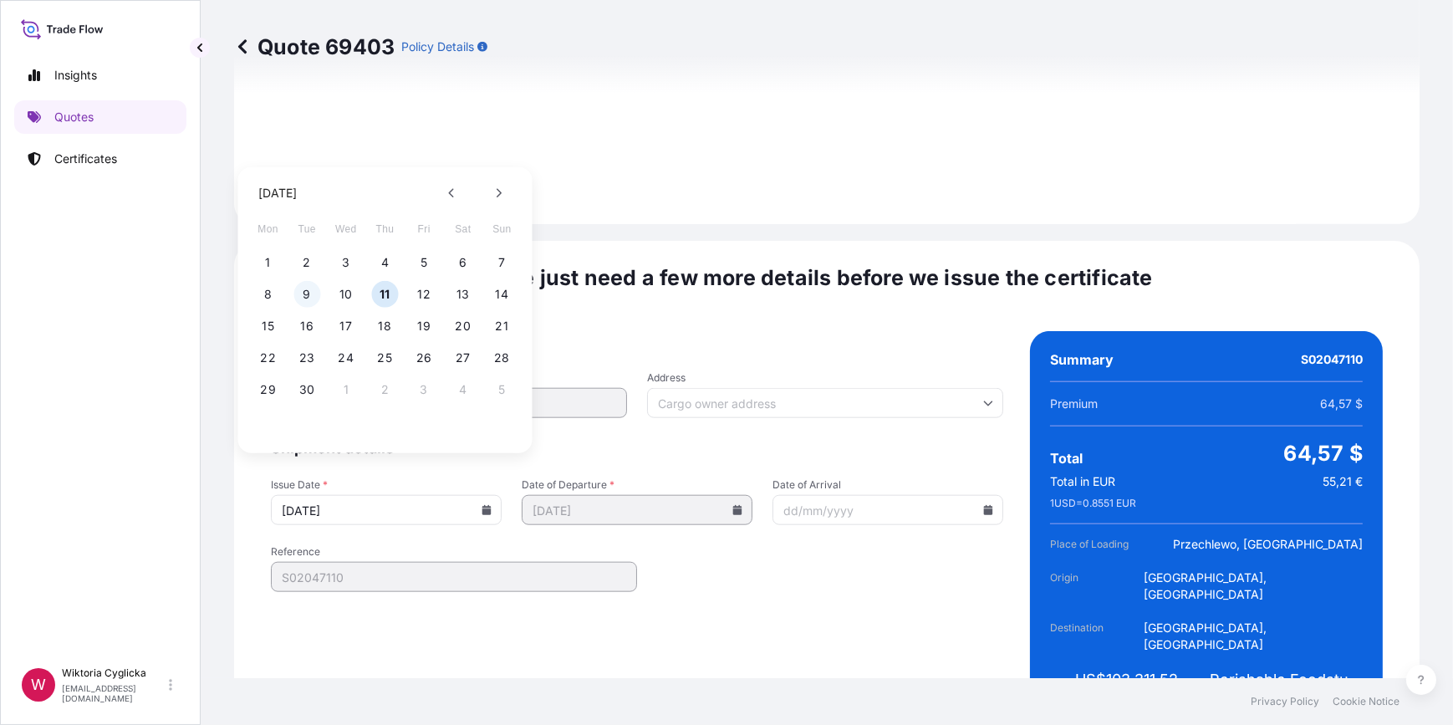
click at [309, 292] on button "9" at bounding box center [306, 294] width 27 height 27
type input "[DATE]"
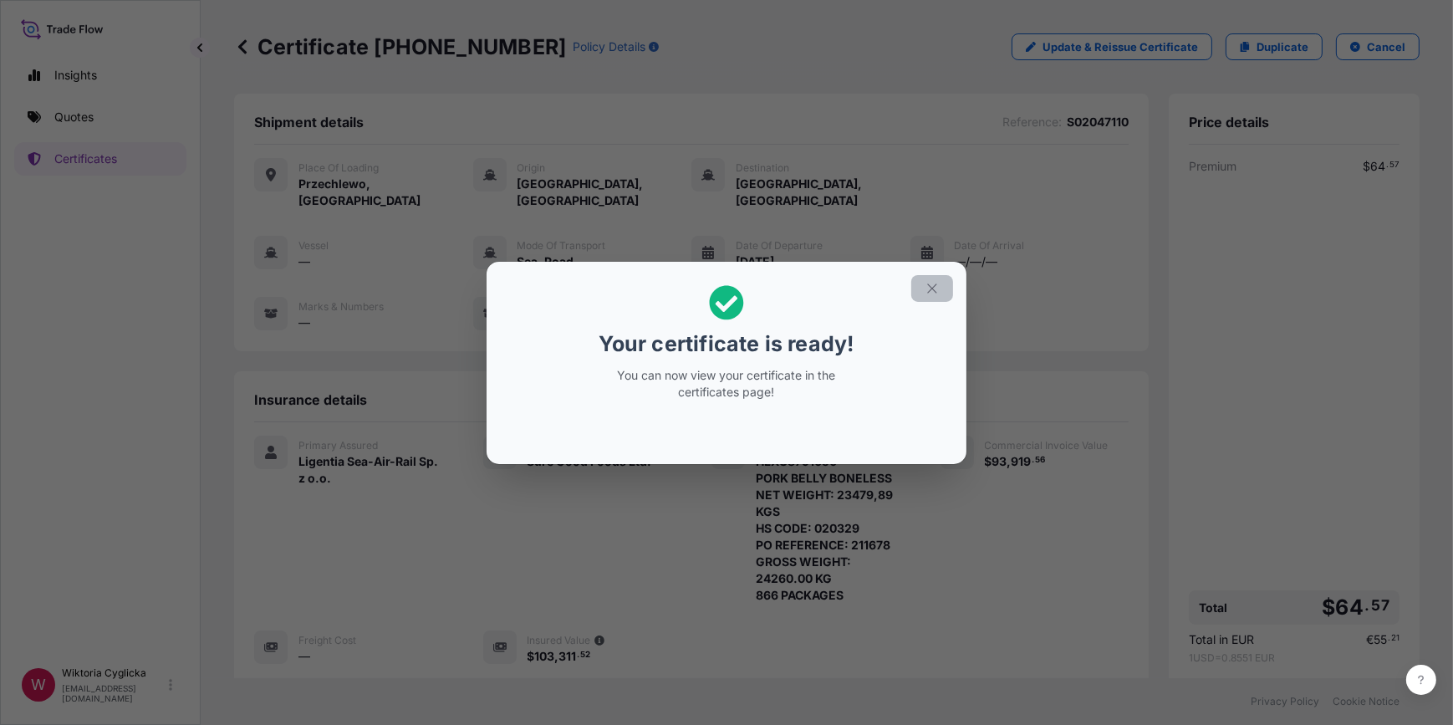
click at [936, 283] on icon "button" at bounding box center [931, 287] width 9 height 9
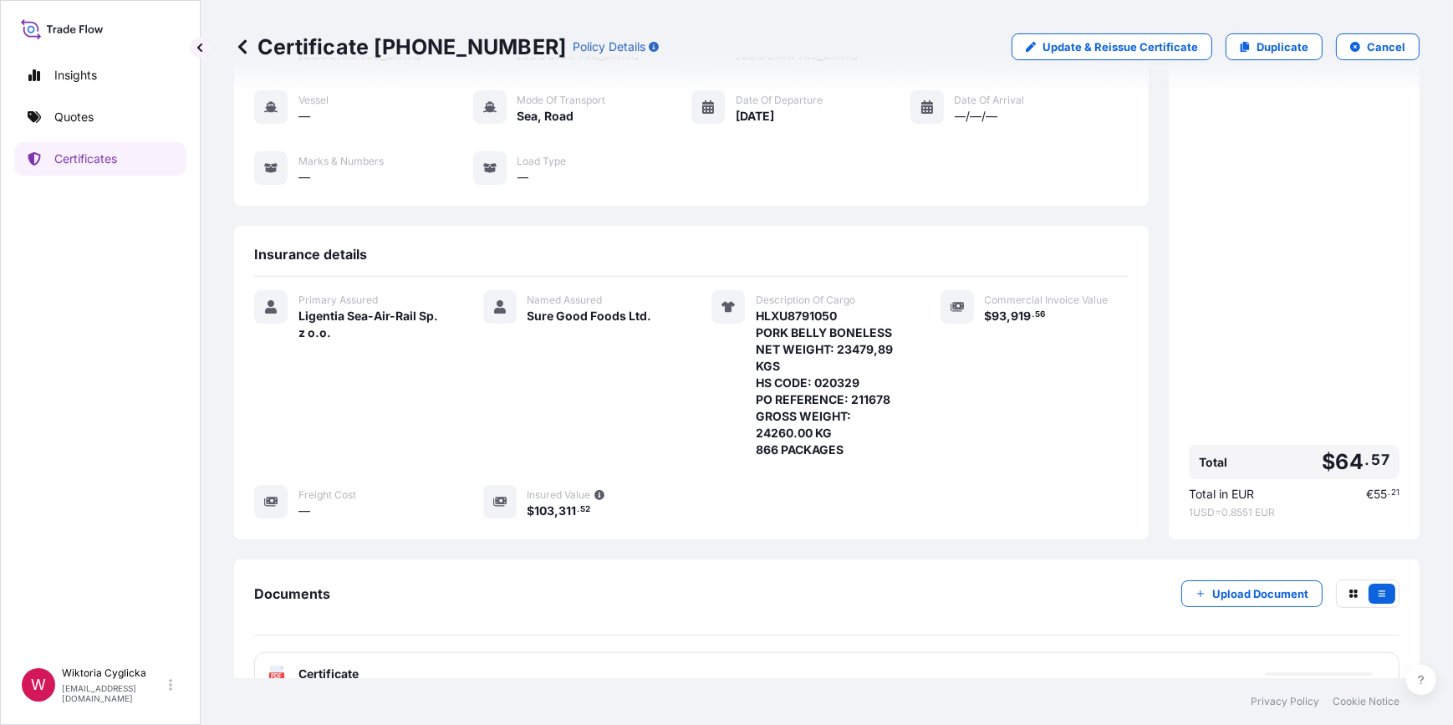
scroll to position [151, 0]
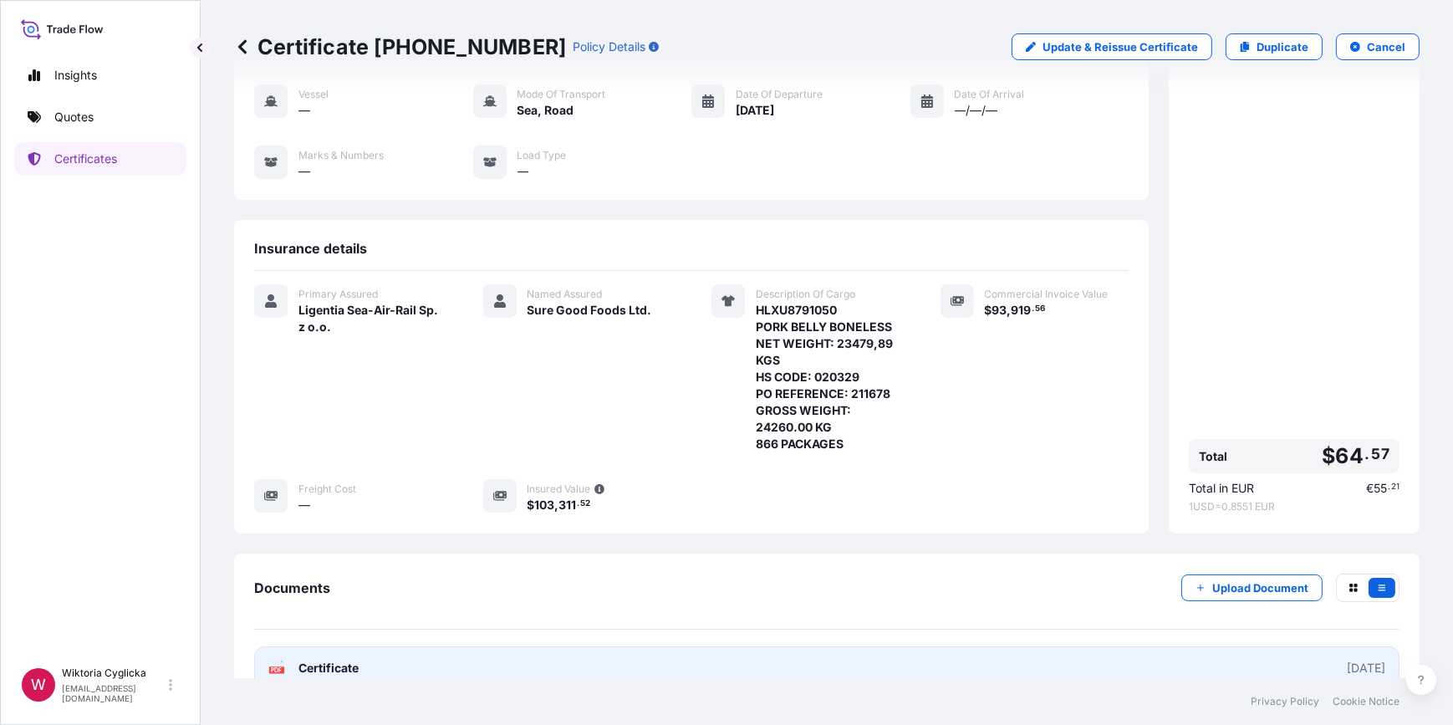
click at [688, 646] on link "PDF Certificate [DATE]" at bounding box center [826, 667] width 1145 height 43
